Goal: Task Accomplishment & Management: Manage account settings

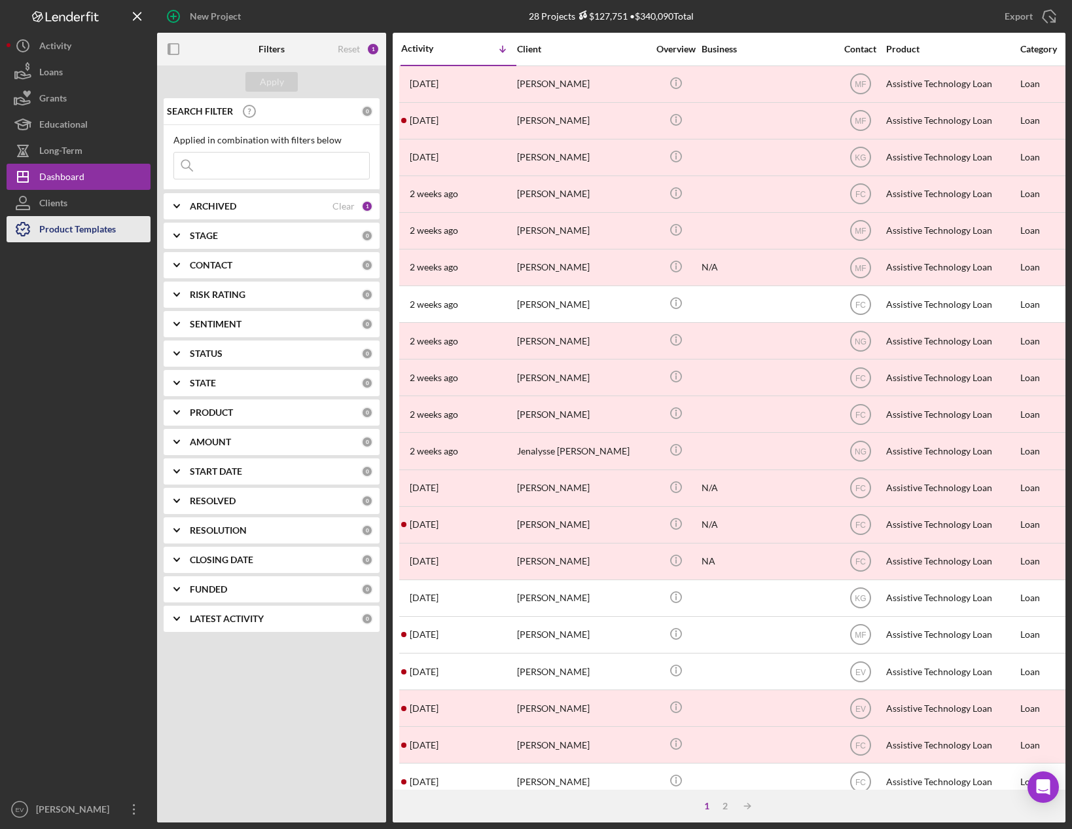
click at [73, 231] on div "Product Templates" at bounding box center [77, 230] width 77 height 29
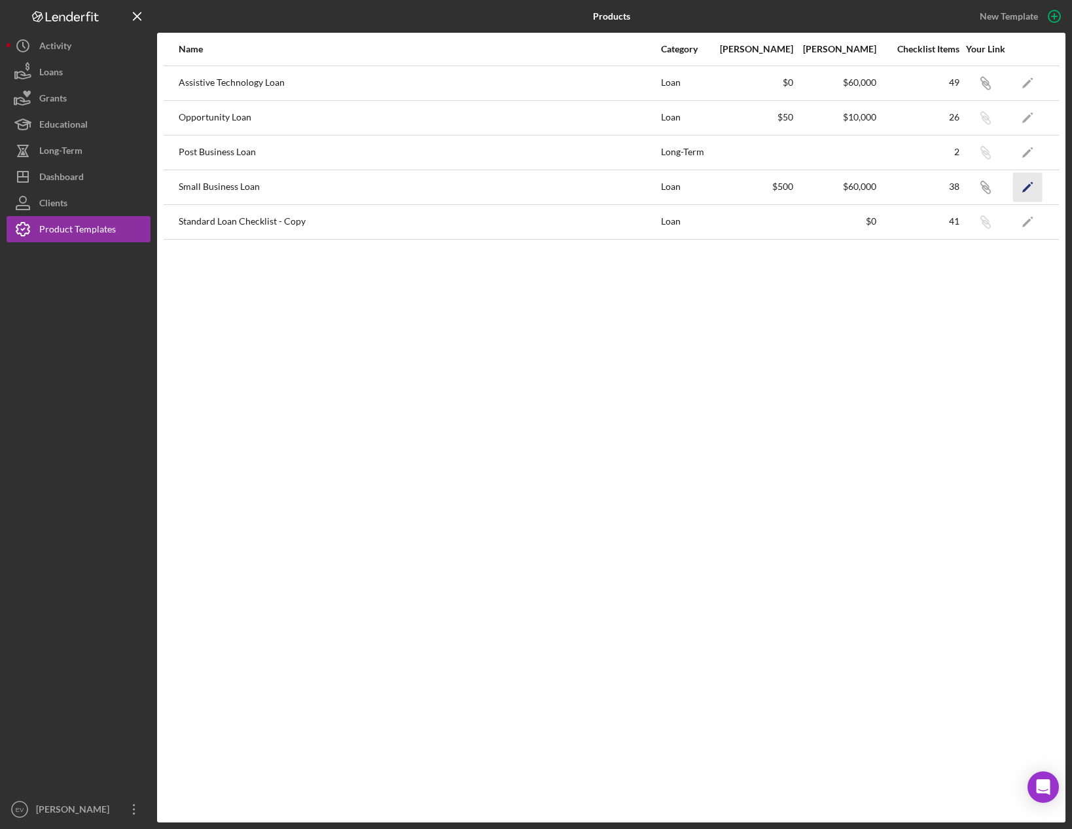
click at [1038, 191] on icon "Icon/Edit" at bounding box center [1027, 186] width 29 height 29
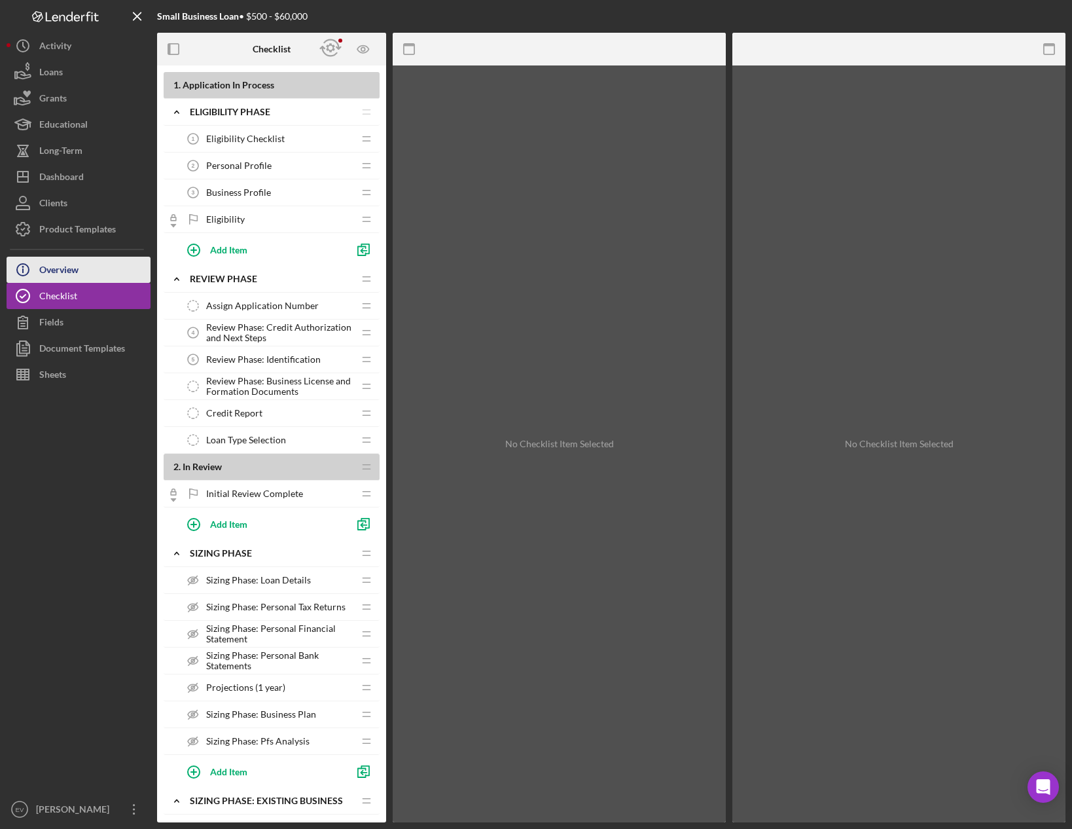
click at [81, 273] on button "Icon/Info Overview" at bounding box center [79, 270] width 144 height 26
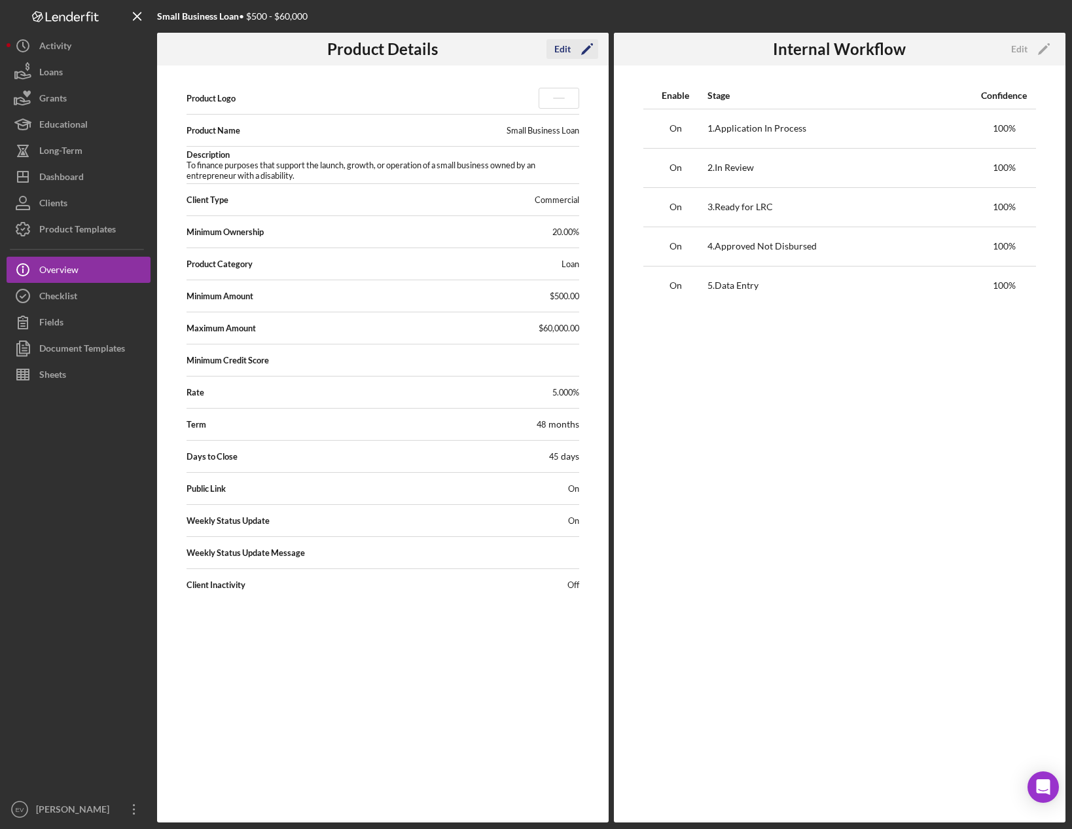
click at [567, 43] on div "Edit" at bounding box center [562, 49] width 16 height 20
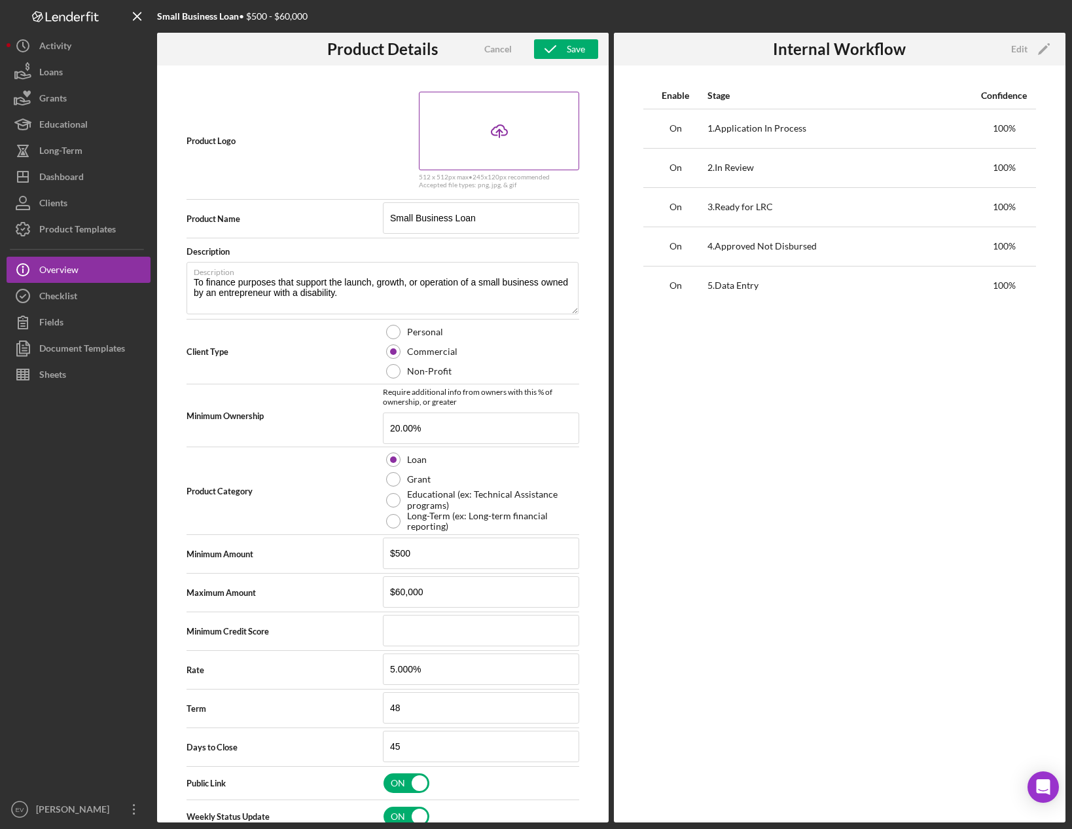
click at [488, 132] on icon "Icon/Upload" at bounding box center [499, 131] width 33 height 33
click at [483, 140] on icon "Icon/Upload" at bounding box center [499, 131] width 33 height 33
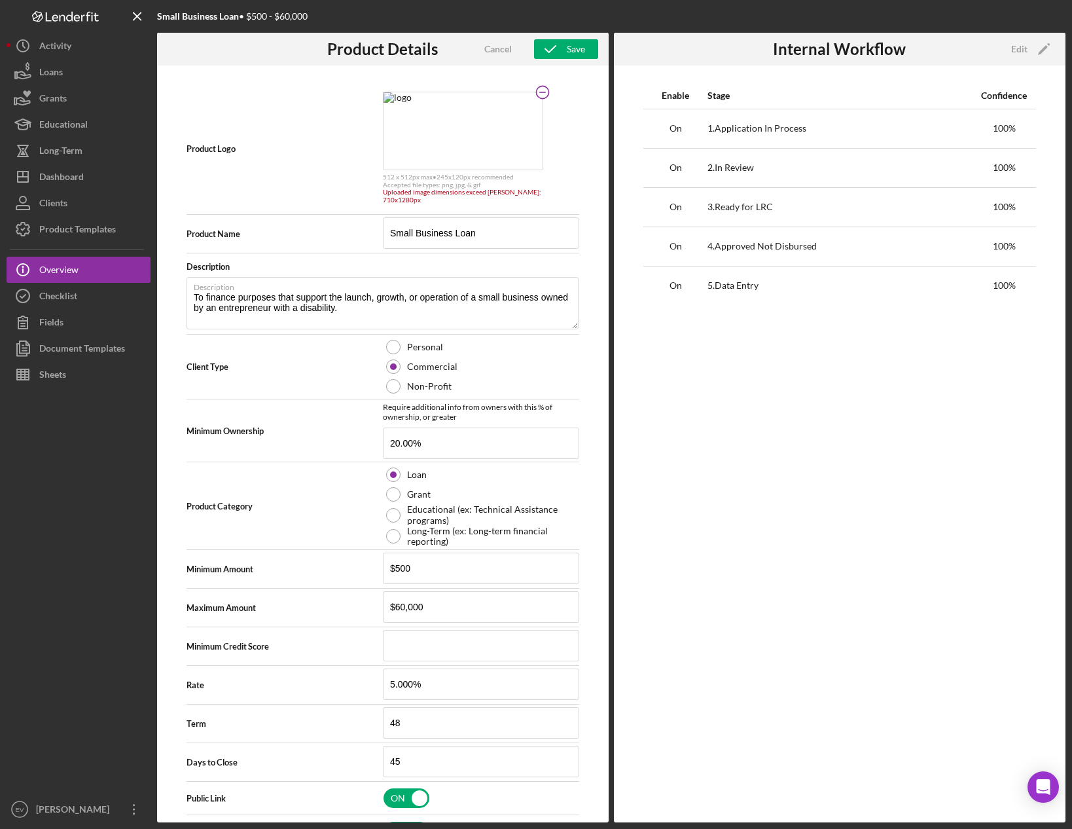
click at [549, 98] on circle at bounding box center [542, 92] width 12 height 12
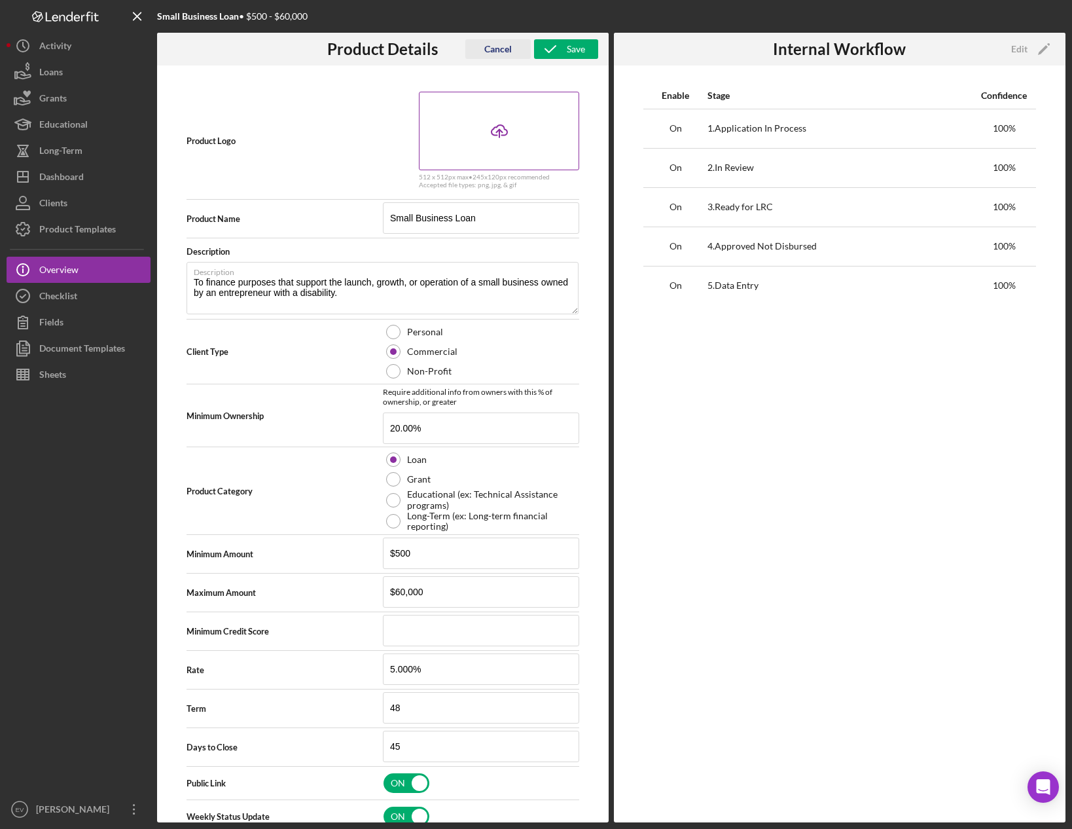
click at [493, 41] on div "Cancel" at bounding box center [497, 49] width 27 height 20
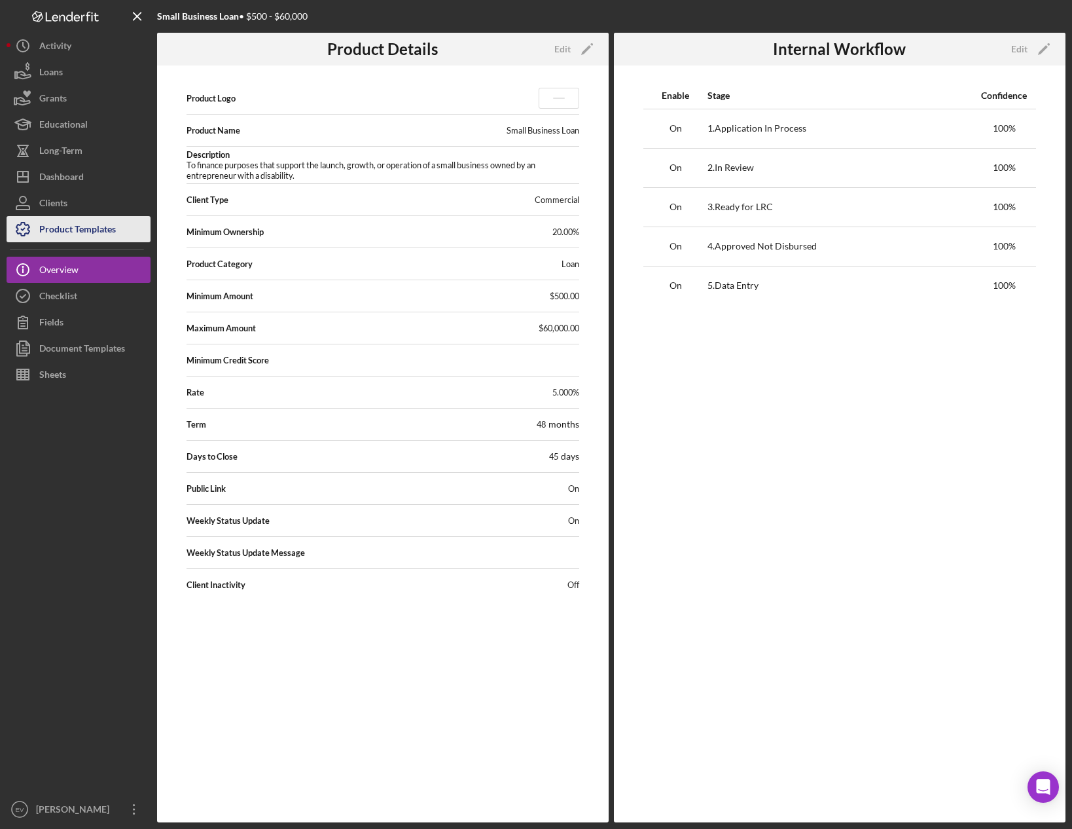
click at [71, 236] on div "Product Templates" at bounding box center [77, 230] width 77 height 29
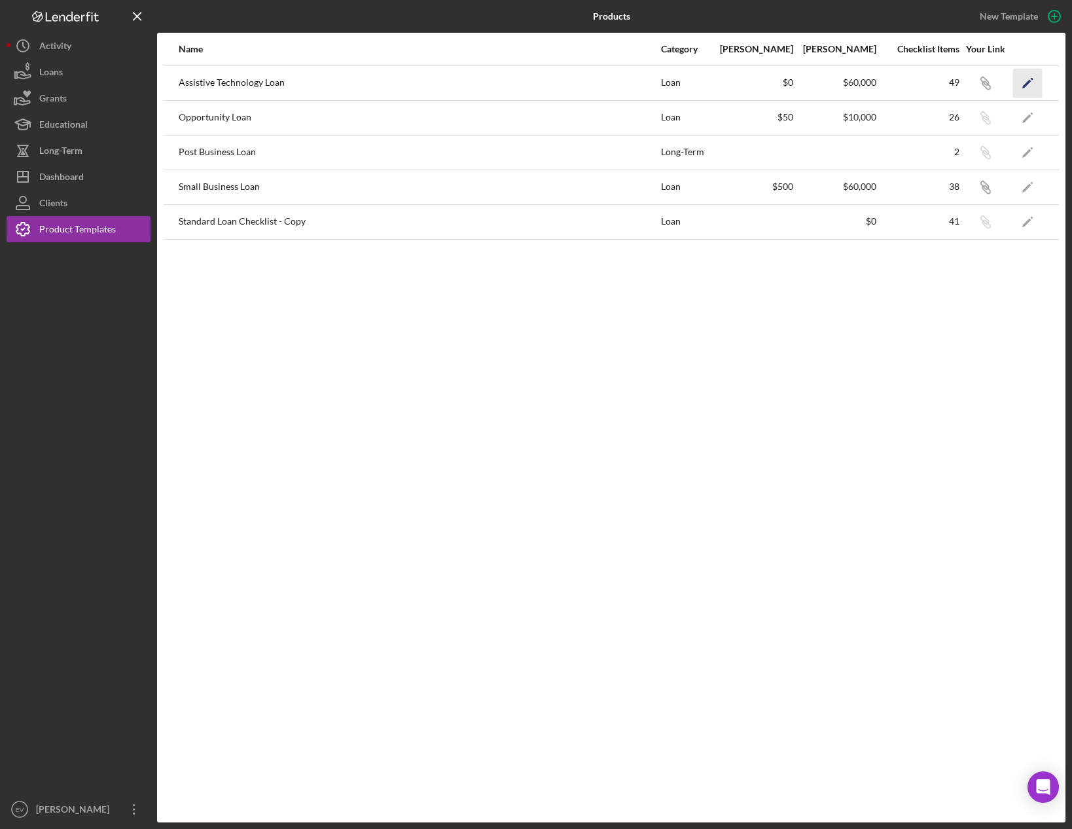
click at [1026, 76] on icon "Icon/Edit" at bounding box center [1027, 82] width 29 height 29
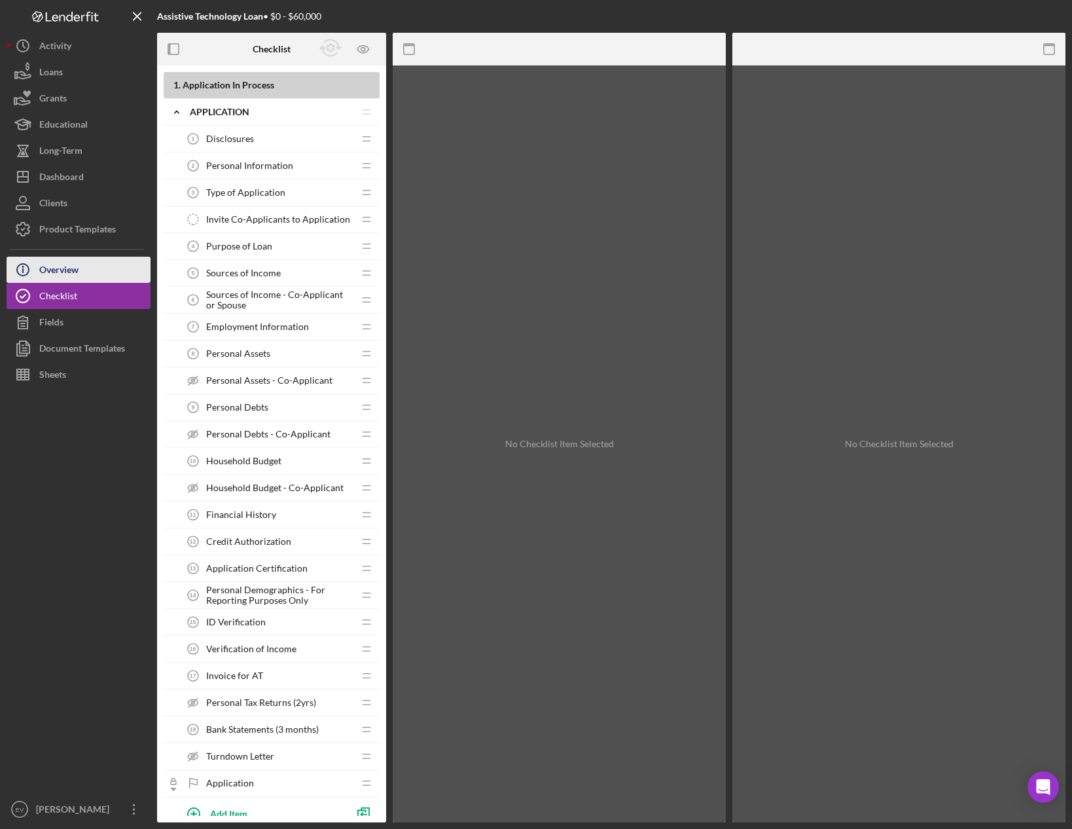
click at [63, 276] on div "Overview" at bounding box center [58, 271] width 39 height 29
